Goal: Transaction & Acquisition: Purchase product/service

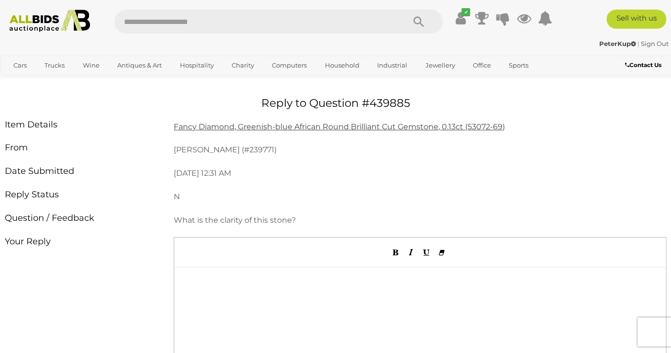
click at [314, 130] on u "Fancy Diamond, Greenish-blue African Round Brilliant Cut Gemstone, 0.13ct (5307…" at bounding box center [339, 126] width 331 height 9
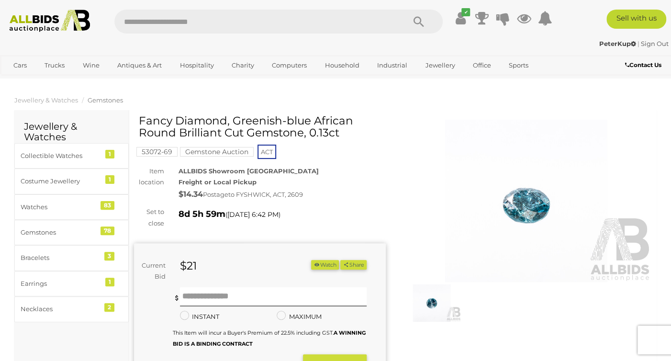
click at [513, 208] on img at bounding box center [526, 201] width 252 height 162
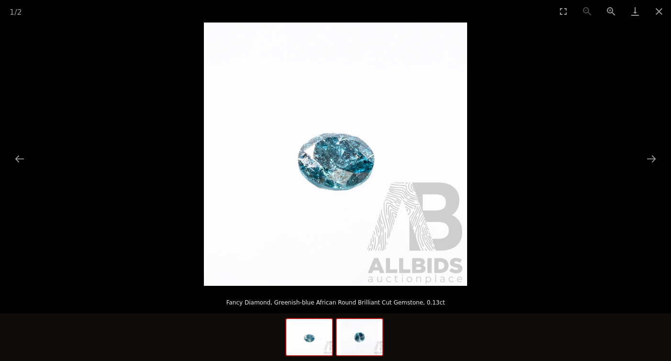
click at [366, 343] on img at bounding box center [360, 337] width 46 height 36
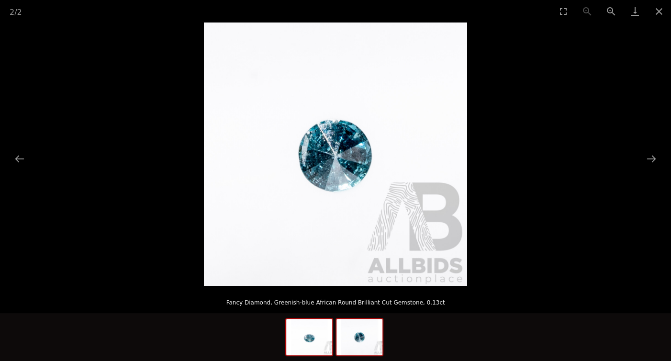
click at [291, 337] on img at bounding box center [309, 337] width 46 height 36
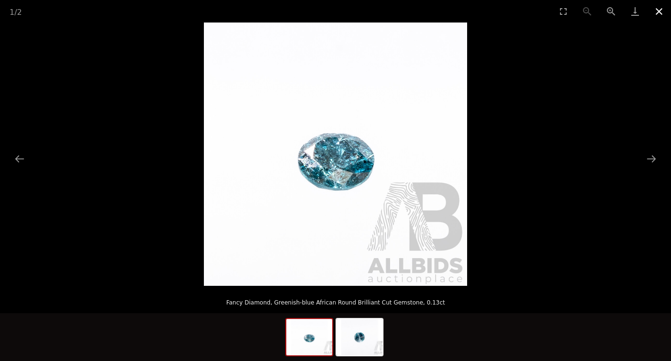
click at [658, 12] on button "Close gallery" at bounding box center [659, 11] width 24 height 23
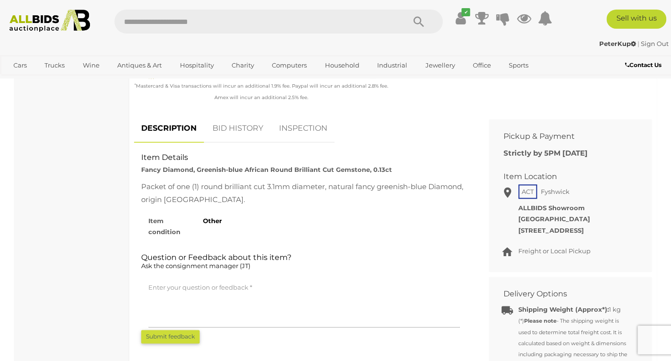
scroll to position [354, 0]
